Goal: Transaction & Acquisition: Purchase product/service

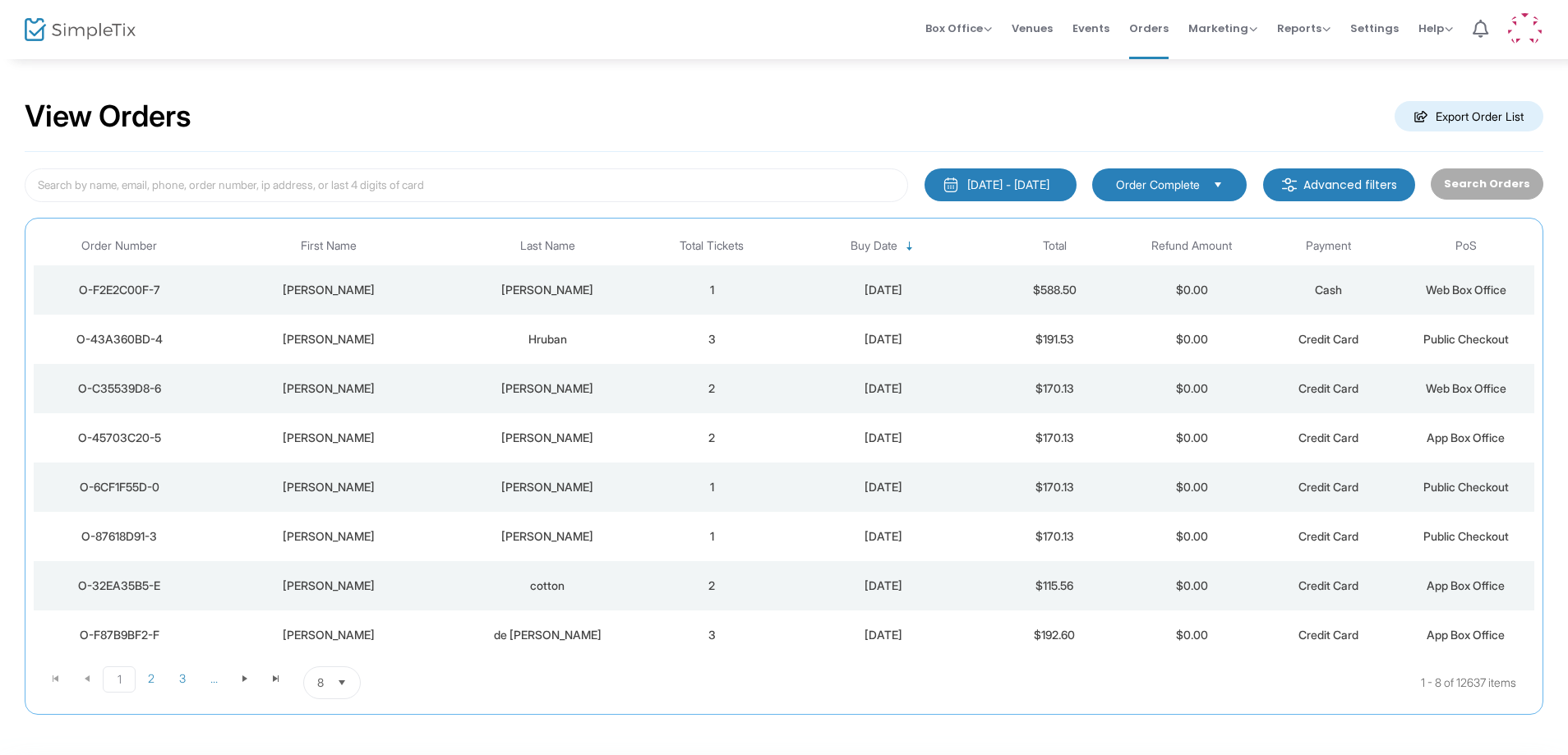
click at [1158, 299] on td "$0.00" at bounding box center [1192, 289] width 137 height 49
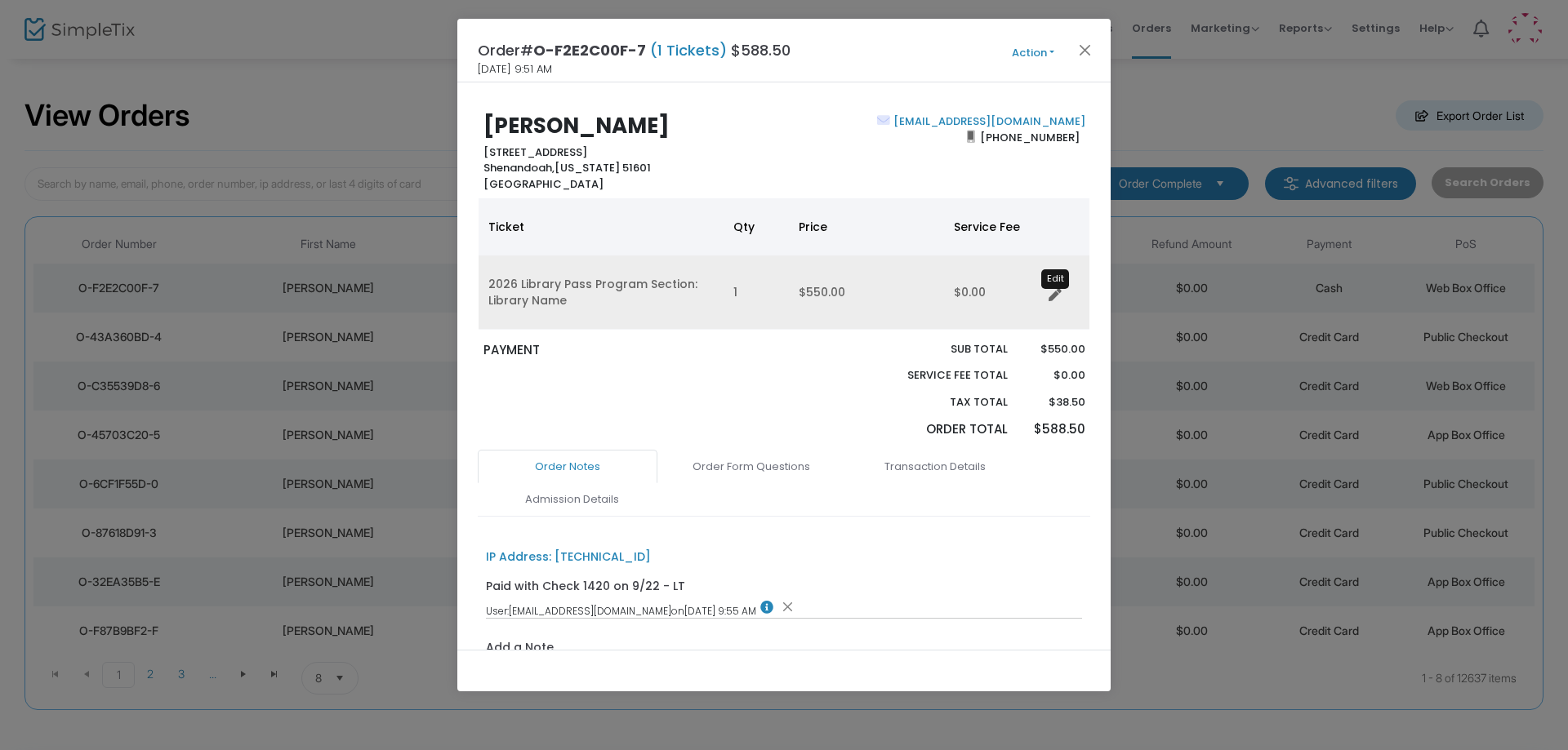
click at [1056, 295] on icon "Data table" at bounding box center [1055, 295] width 13 height 13
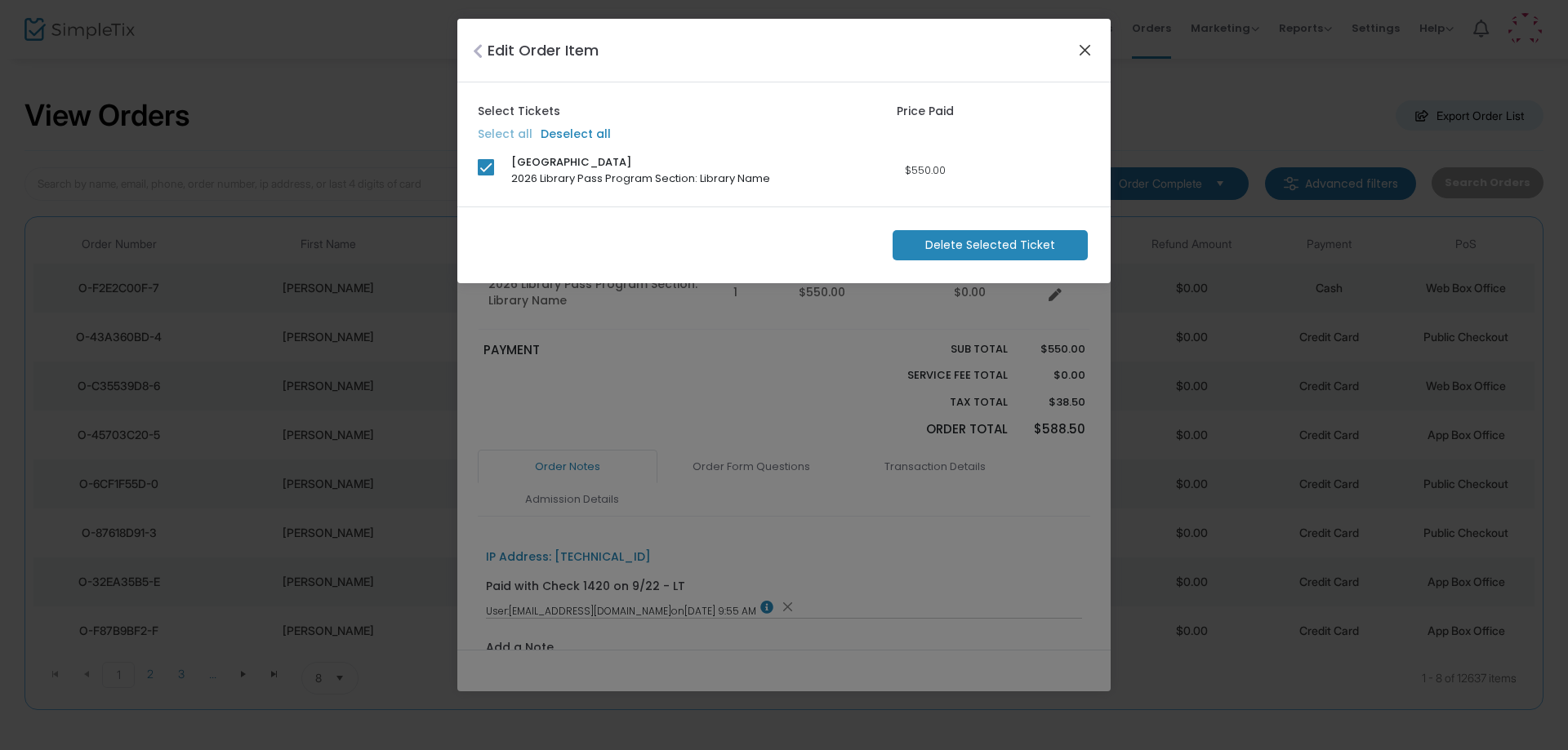
click at [1090, 48] on button "Close" at bounding box center [1086, 50] width 21 height 21
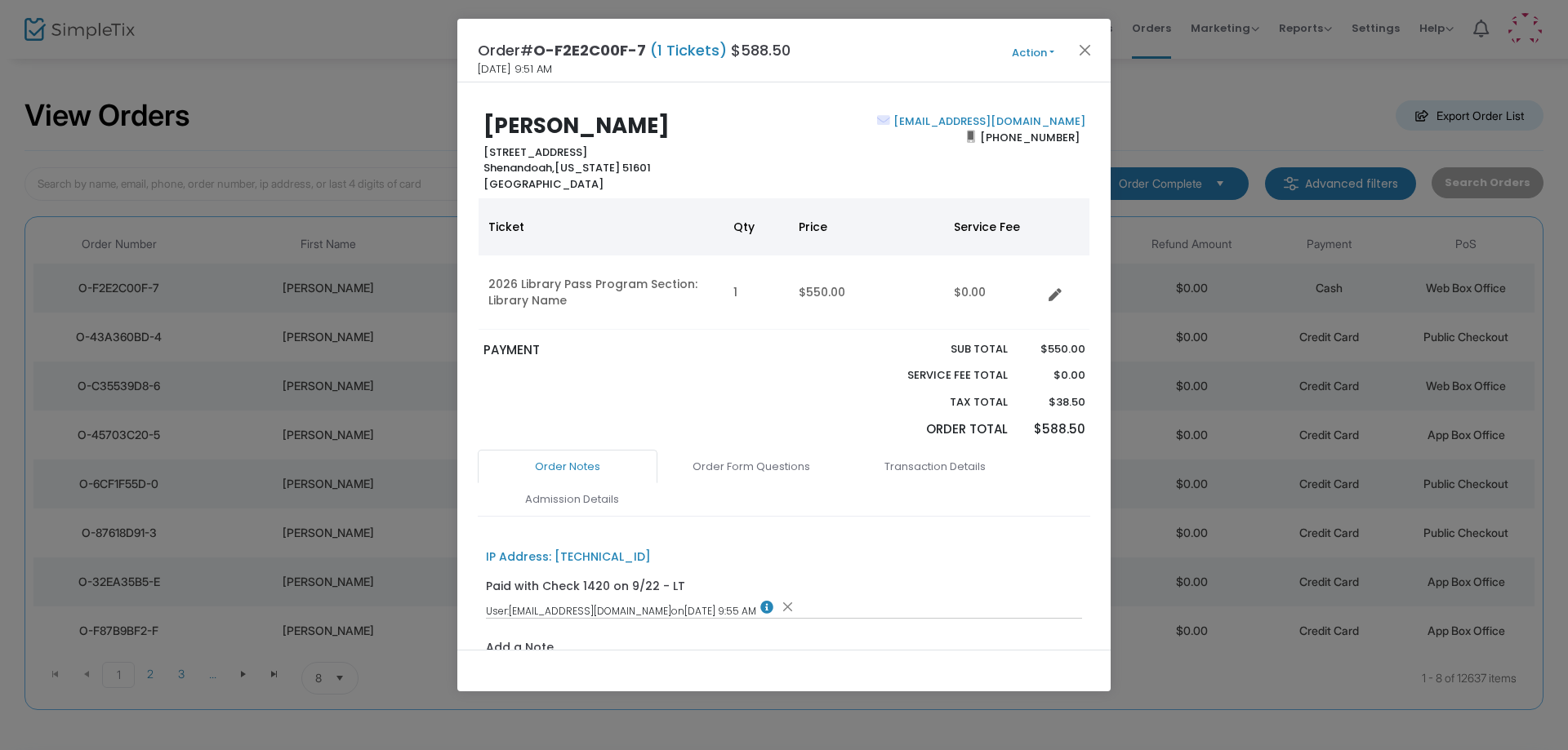
click at [1034, 49] on button "Action" at bounding box center [1033, 53] width 98 height 18
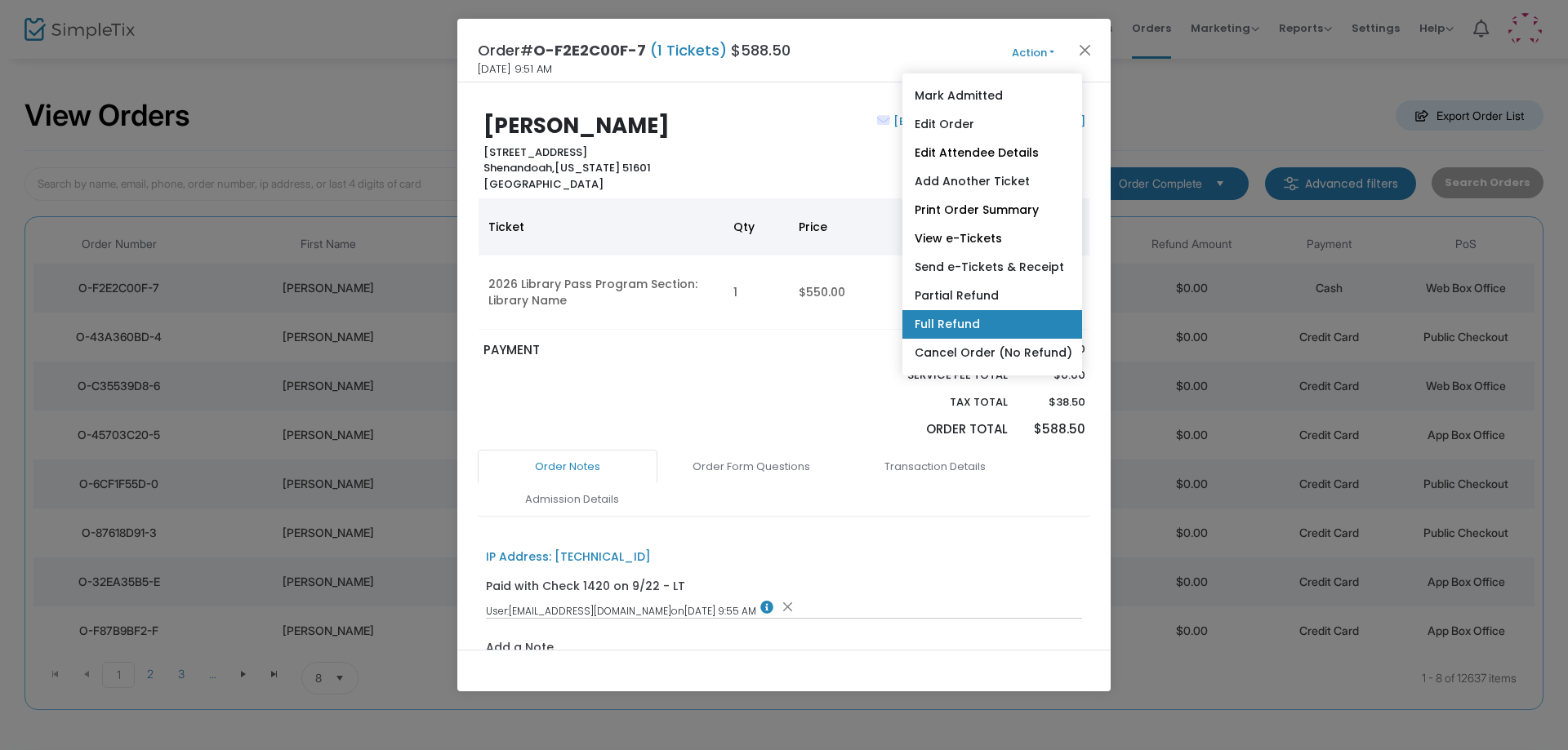
click at [980, 323] on link "Full Refund" at bounding box center [992, 325] width 180 height 28
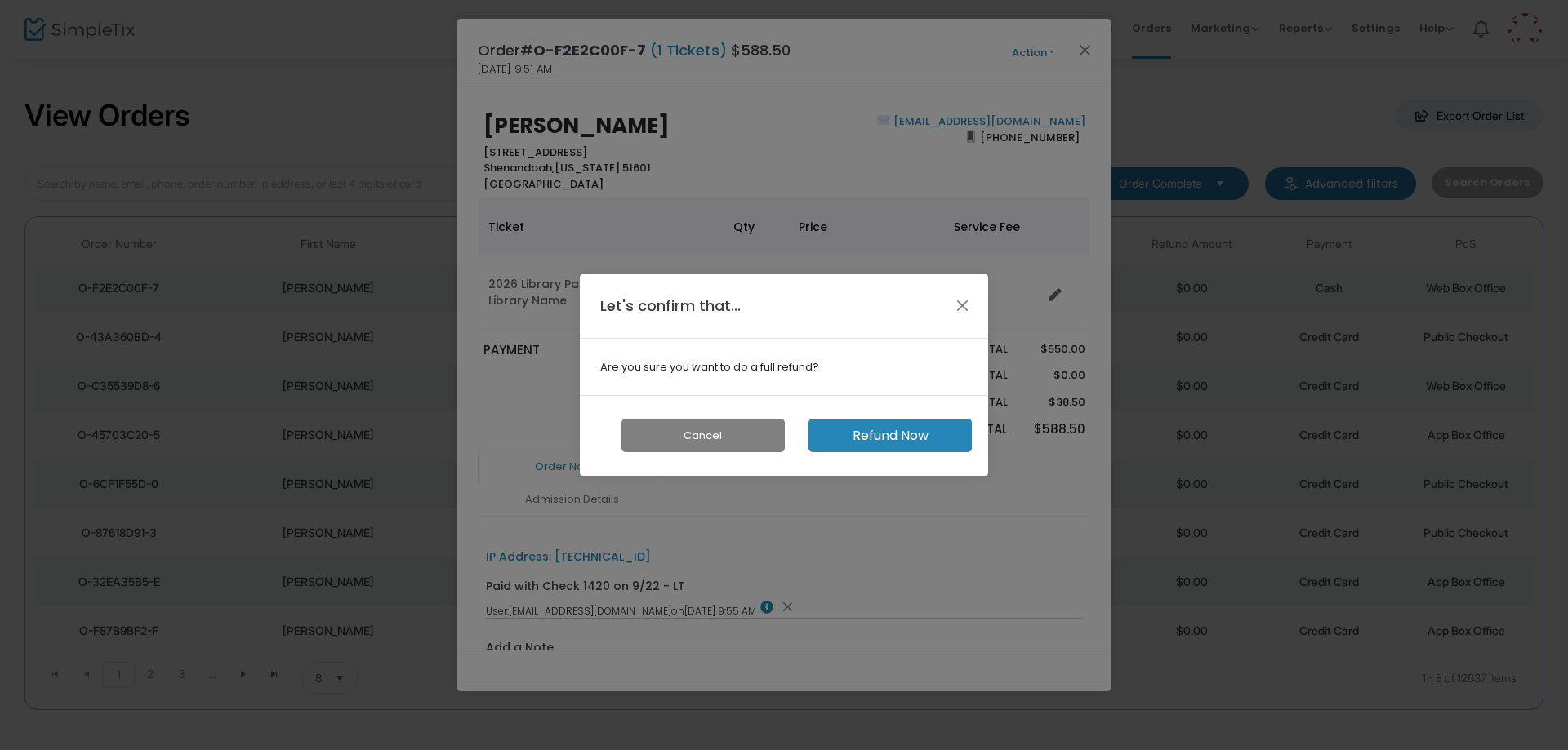
click at [927, 431] on button "Refund Now" at bounding box center [890, 435] width 164 height 34
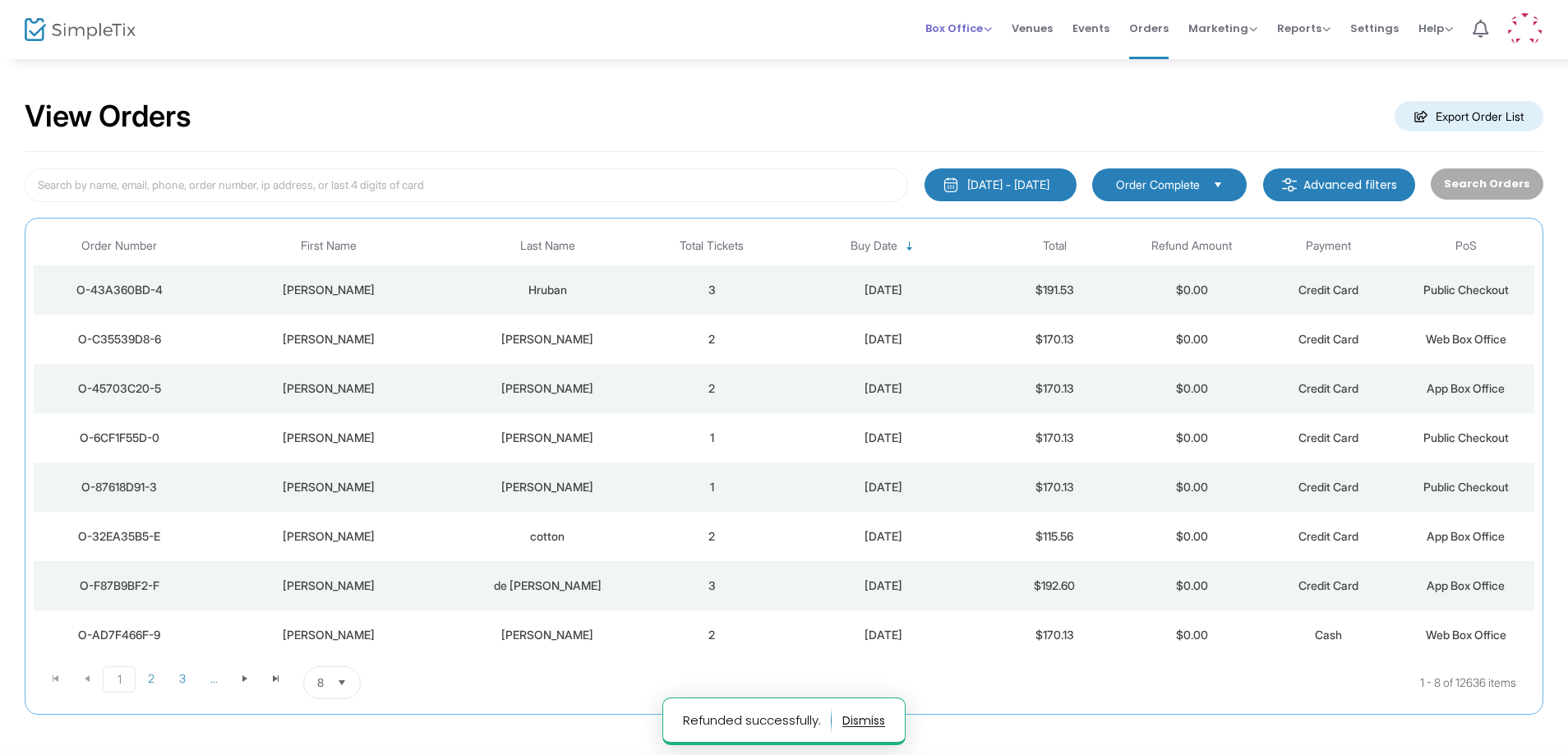
click at [968, 25] on span "Box Office" at bounding box center [958, 28] width 67 height 16
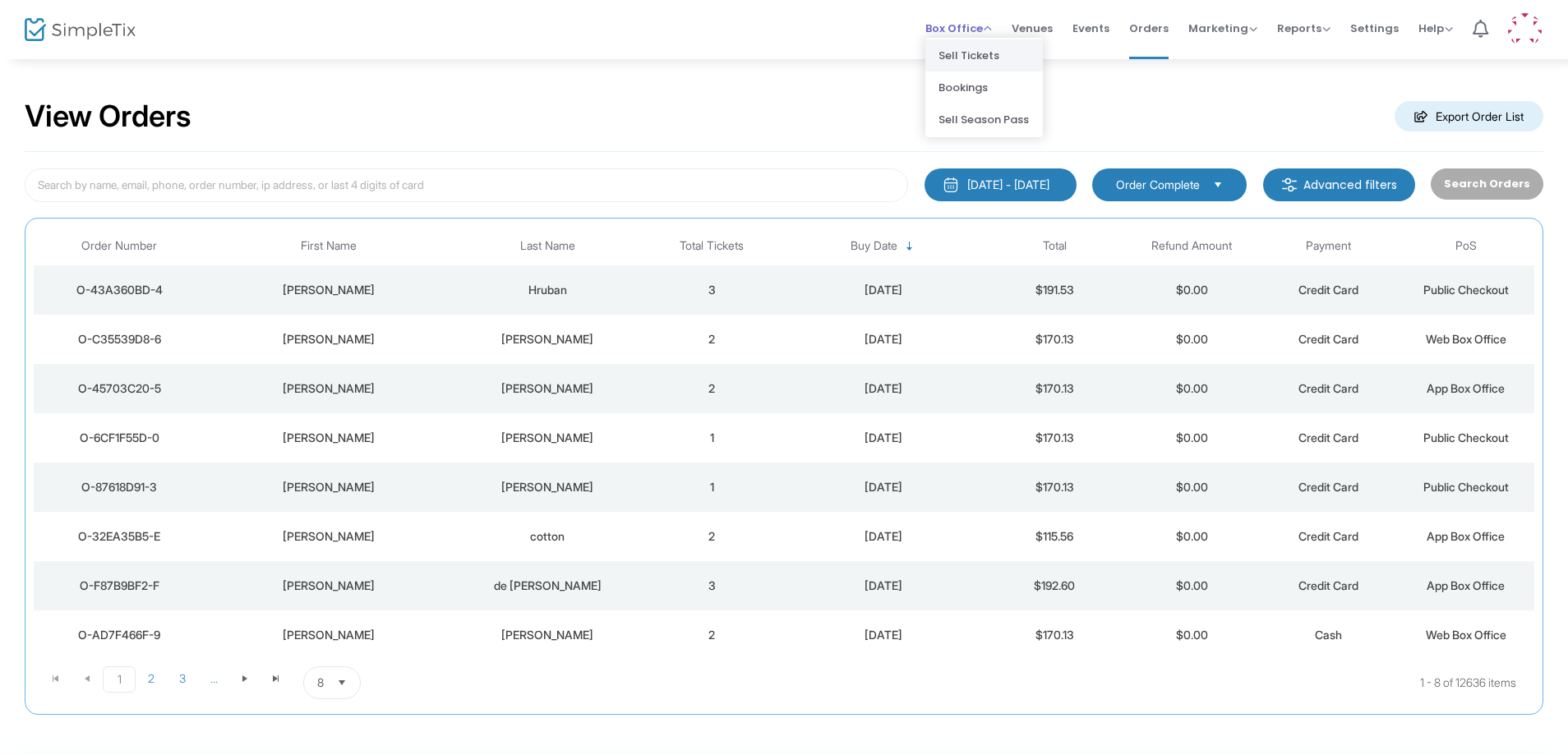
click at [988, 47] on li "Sell Tickets" at bounding box center [984, 55] width 118 height 32
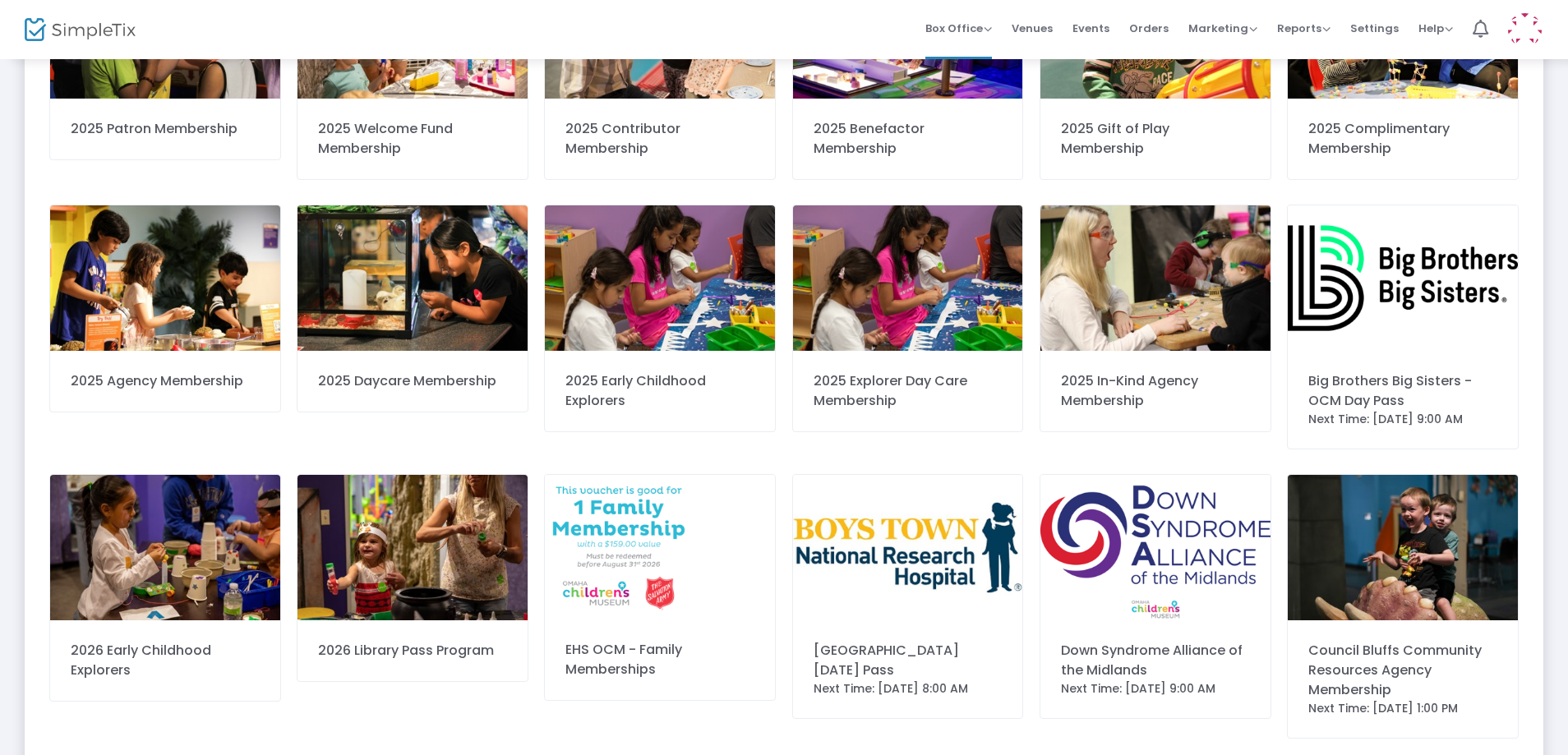
scroll to position [493, 0]
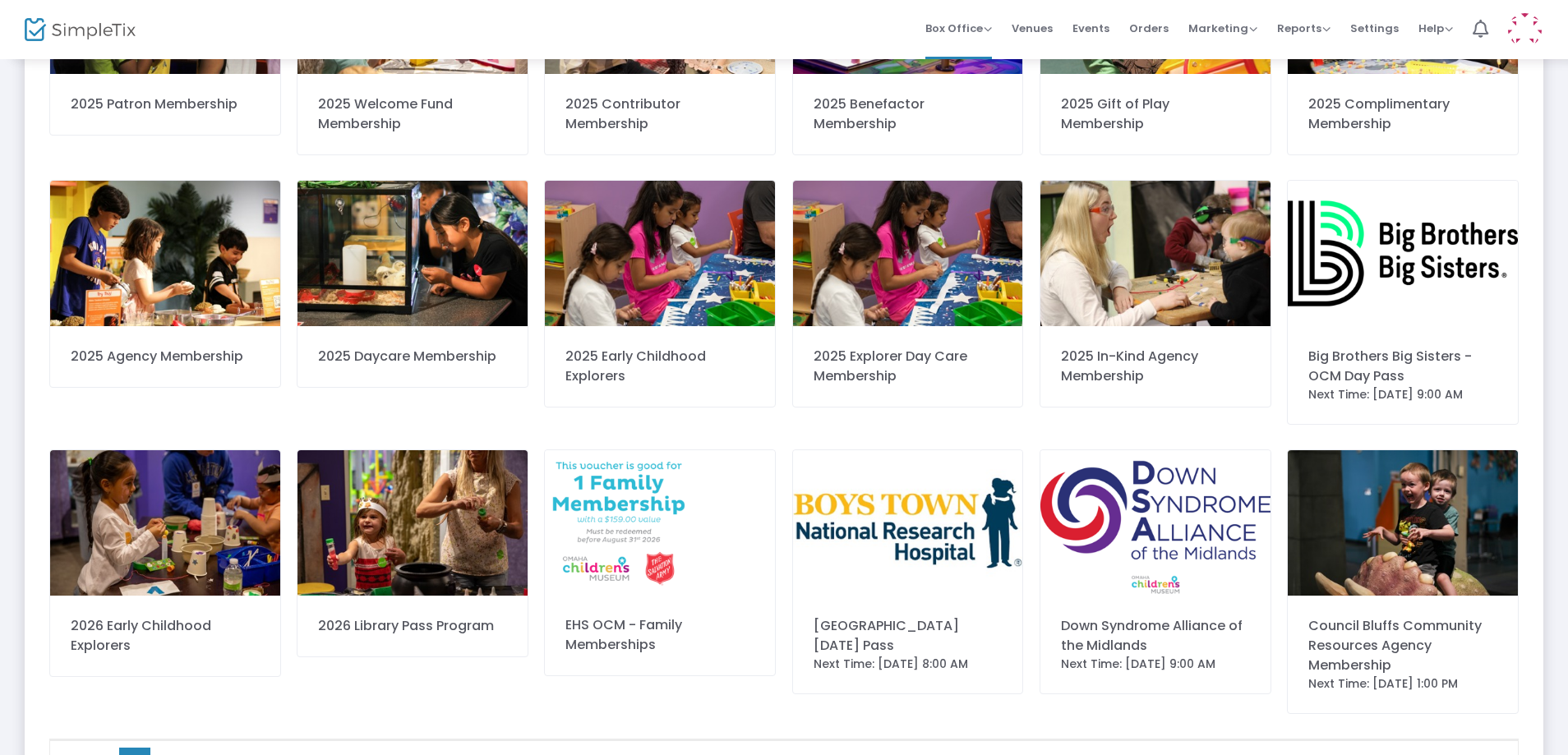
click at [422, 568] on img at bounding box center [412, 523] width 230 height 145
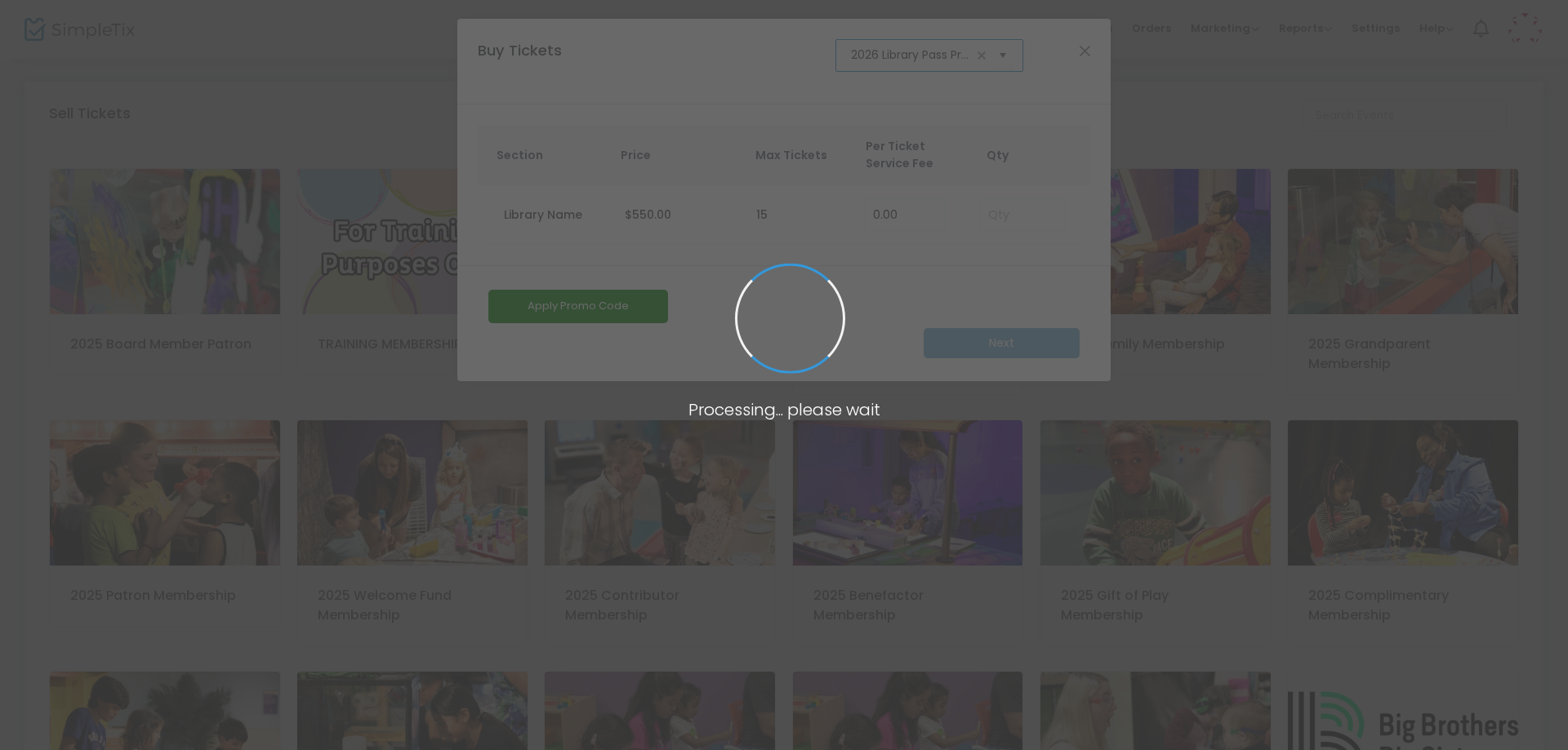
scroll to position [0, 29]
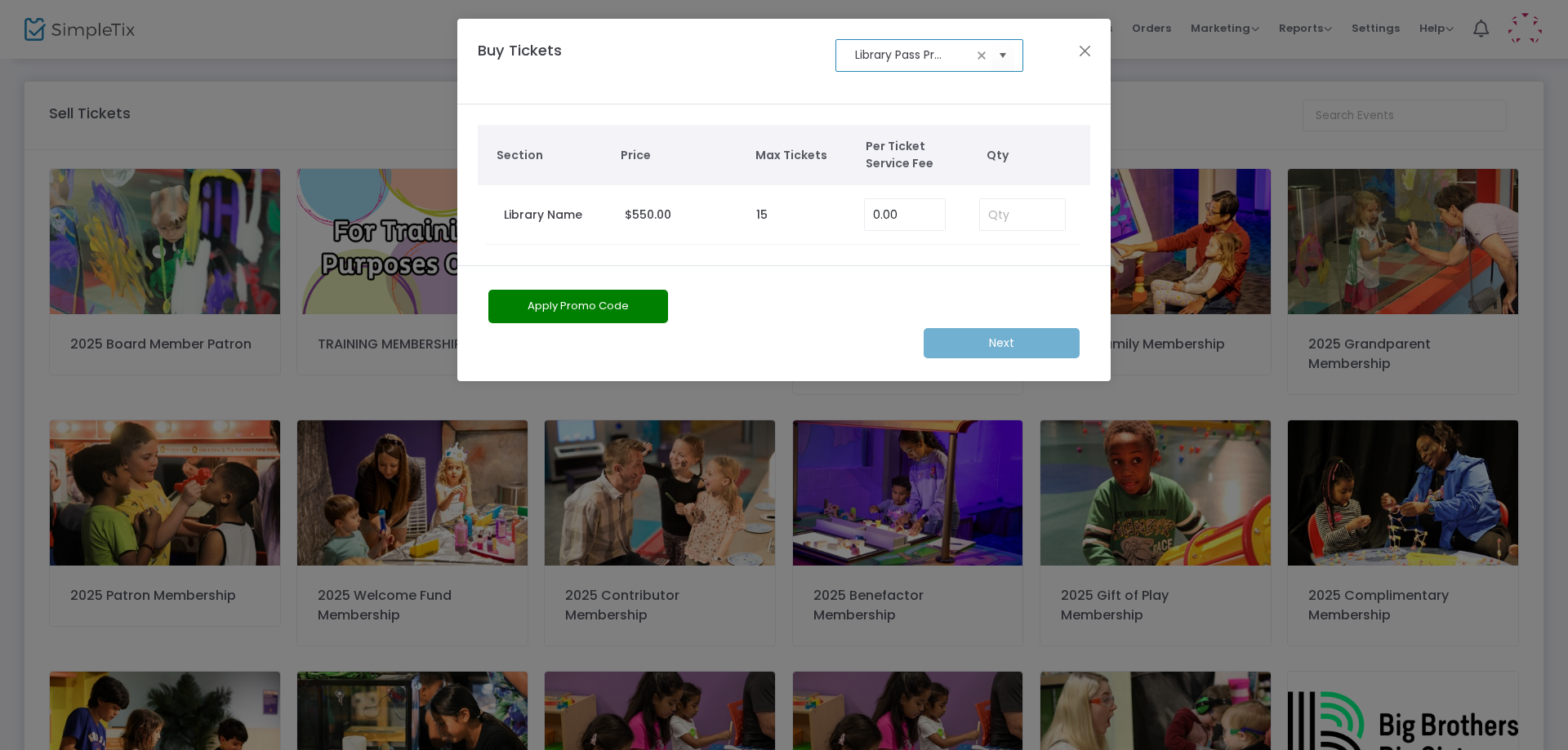
click at [631, 308] on button "Apply Promo Code" at bounding box center [578, 307] width 180 height 34
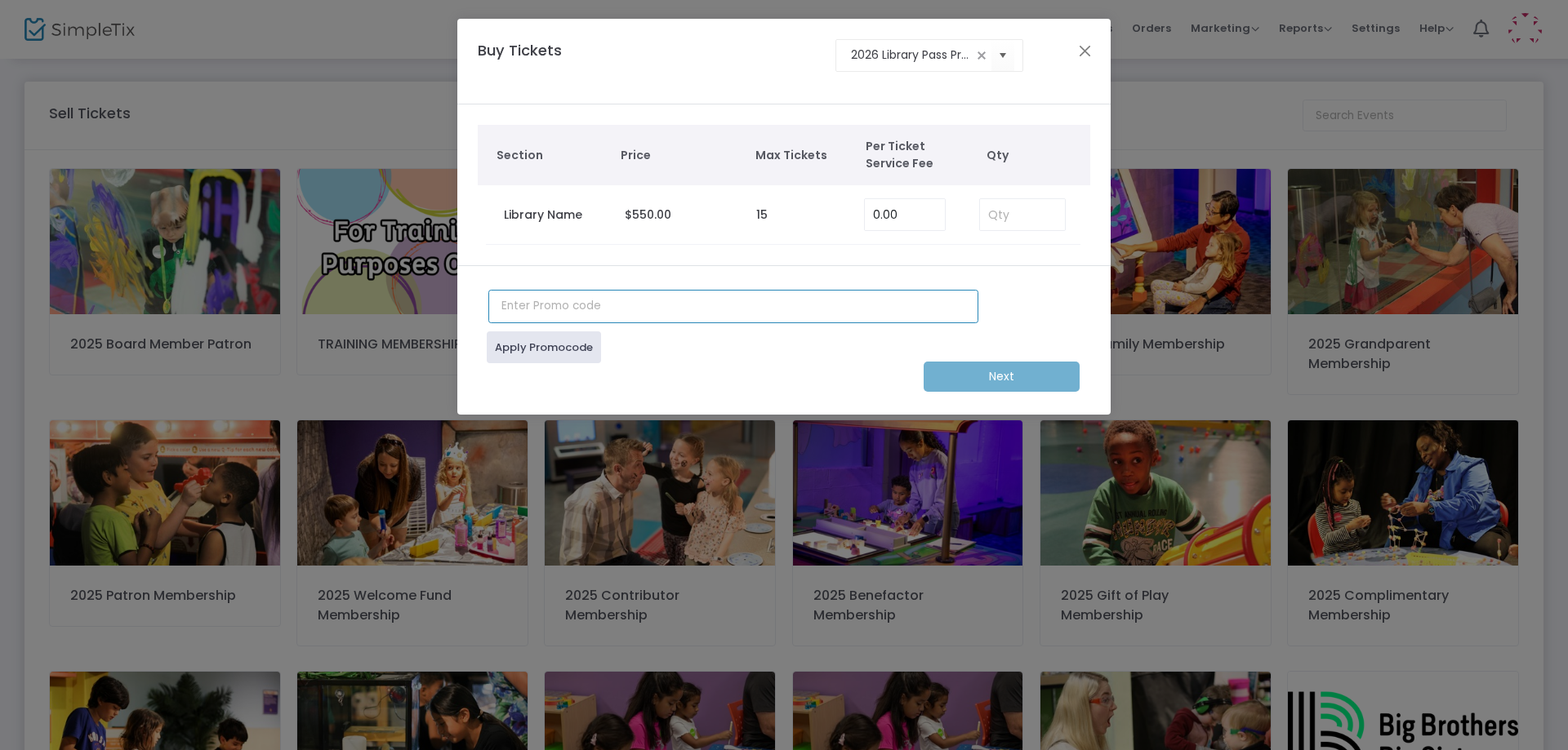
click at [632, 304] on input "text" at bounding box center [734, 307] width 490 height 34
click at [679, 310] on input "TAXEXEMPT" at bounding box center [734, 307] width 490 height 34
type input "TAXEXT"
click at [1012, 209] on input at bounding box center [1022, 214] width 85 height 31
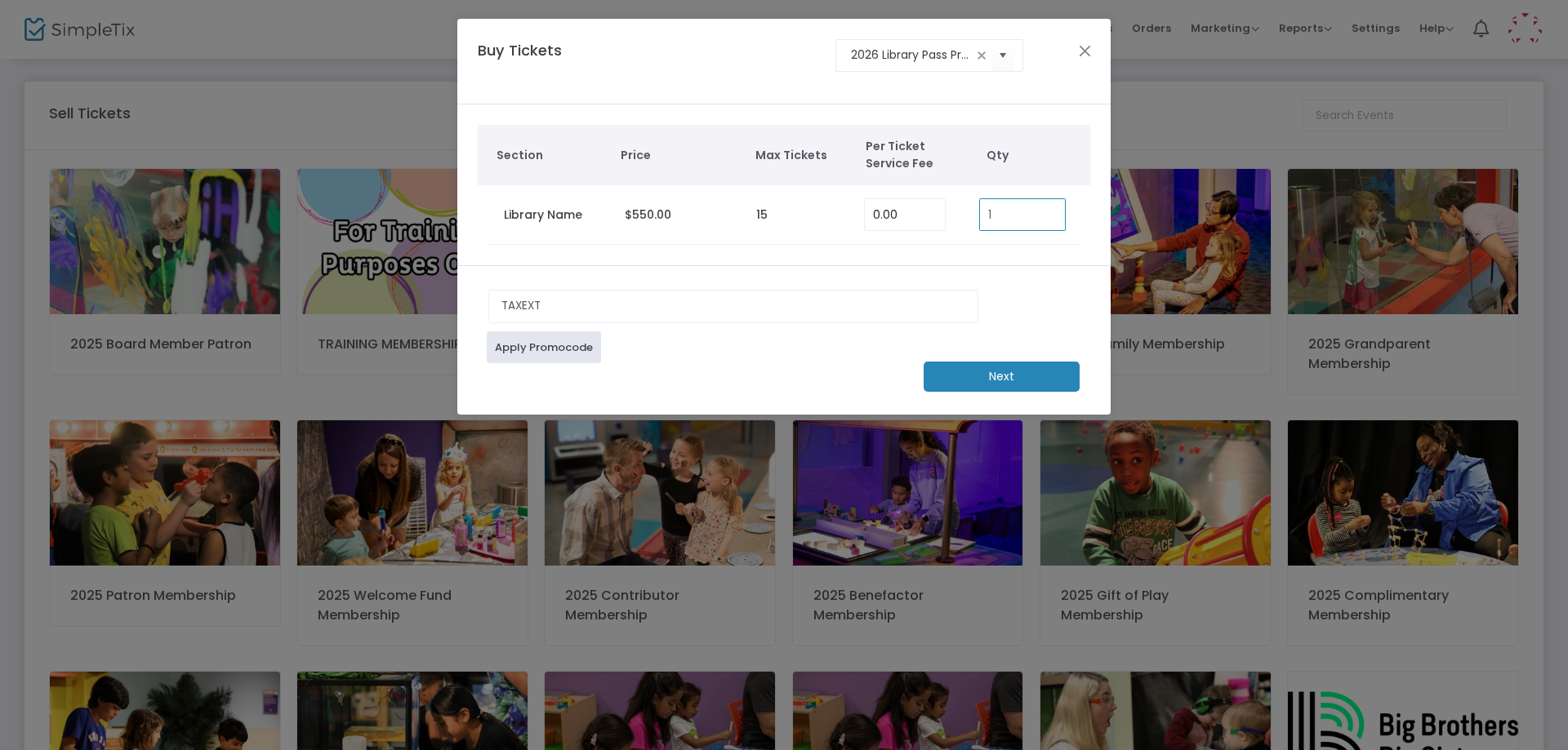
type input "1"
click at [994, 381] on m-button "Next" at bounding box center [1002, 377] width 156 height 30
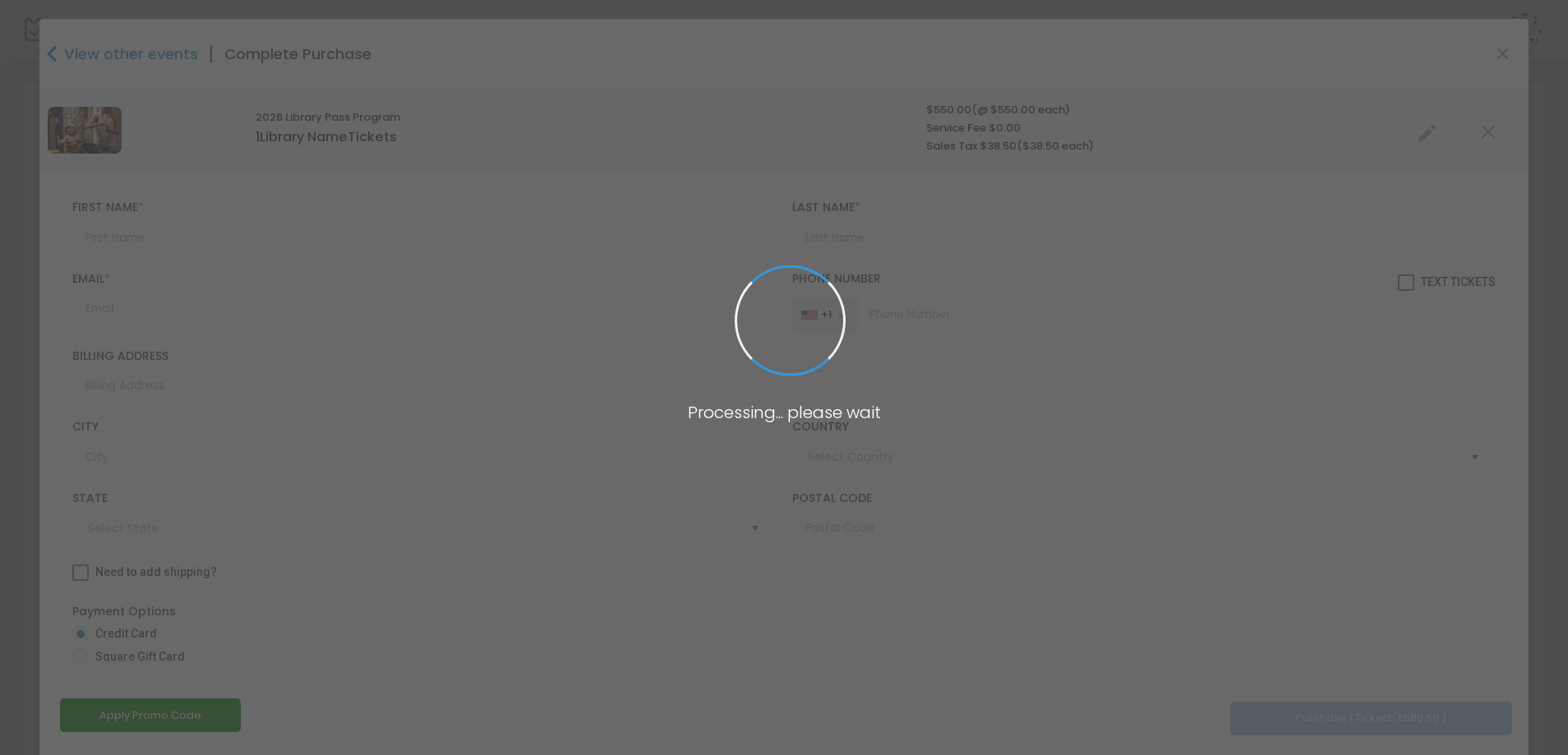
type input "[GEOGRAPHIC_DATA]"
type input "[US_STATE]"
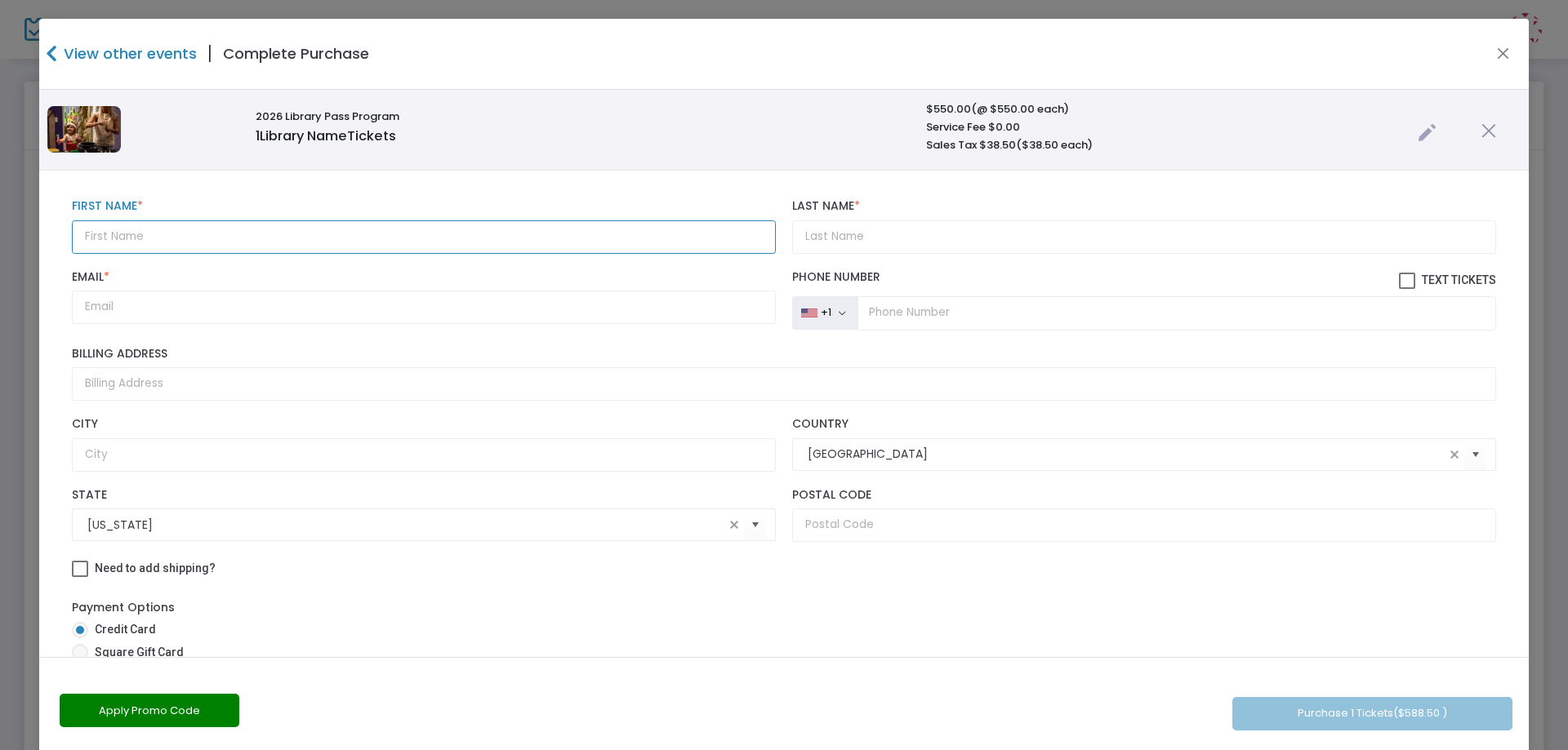
click at [307, 235] on input "text" at bounding box center [424, 237] width 704 height 34
type input "[PERSON_NAME]"
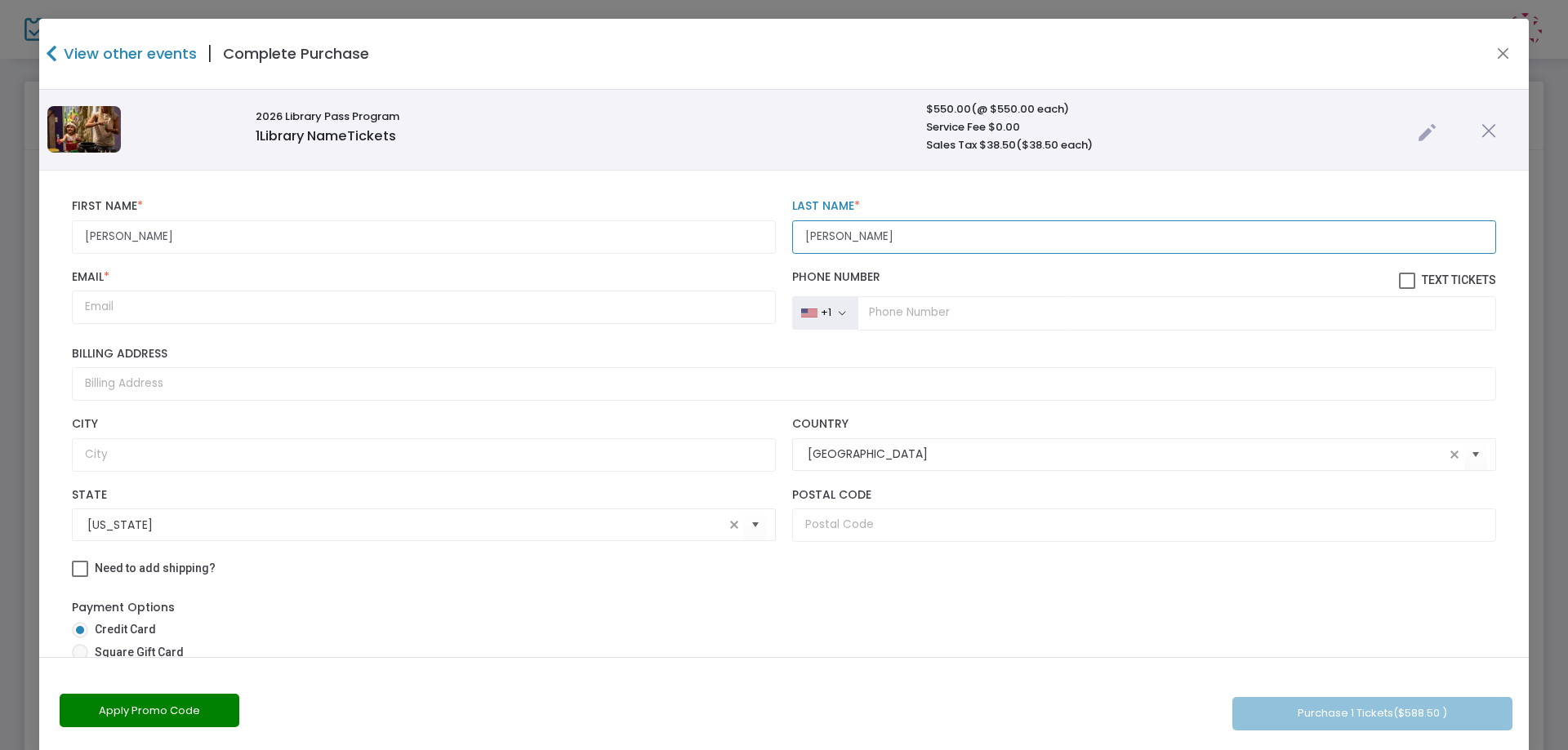
type input "[PERSON_NAME]"
click at [226, 319] on input "Email *" at bounding box center [424, 308] width 704 height 34
